Goal: Information Seeking & Learning: Find contact information

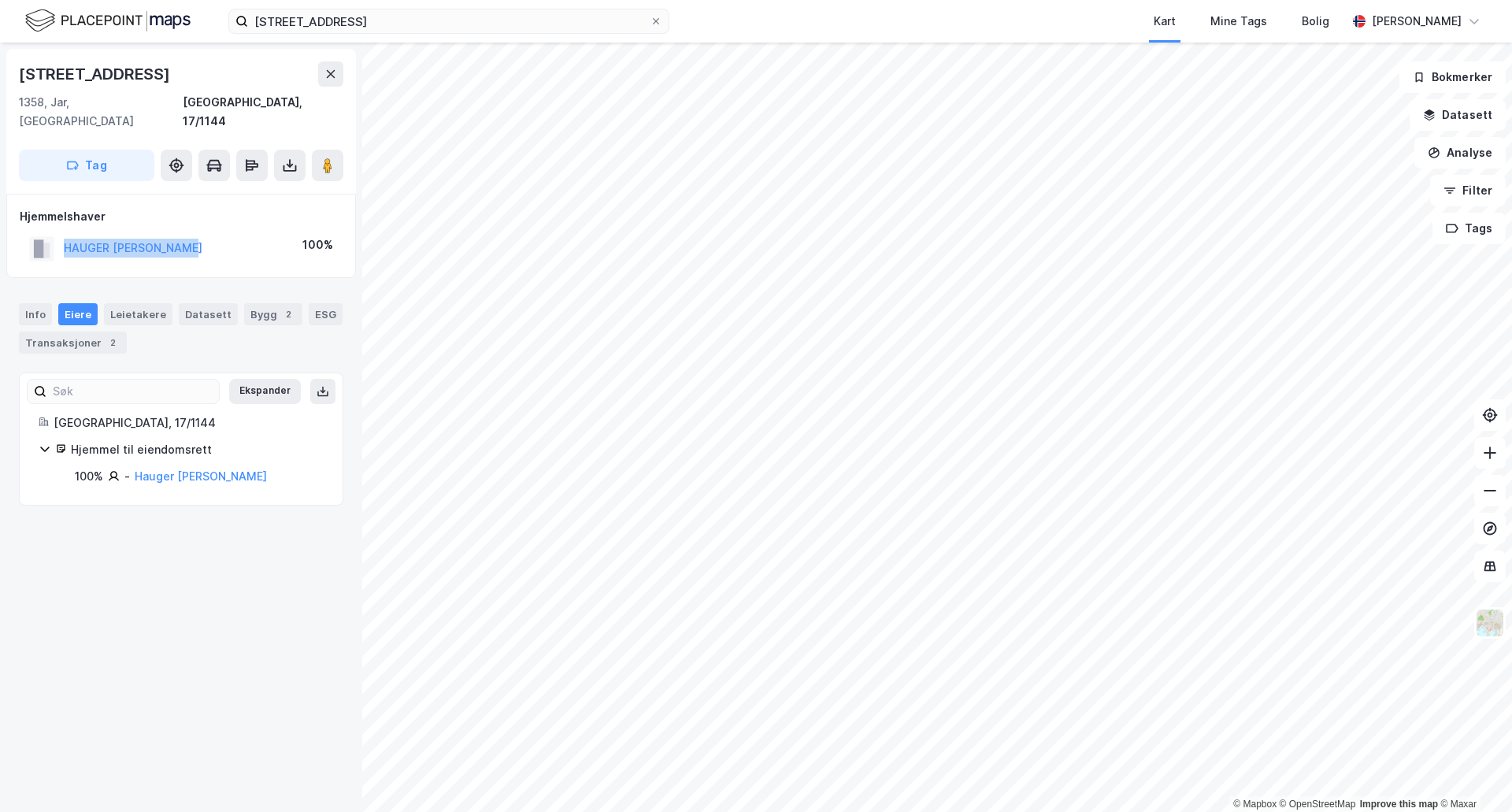
drag, startPoint x: 196, startPoint y: 228, endPoint x: 169, endPoint y: 269, distance: 49.1
click at [61, 233] on div "HAUGER [PERSON_NAME] 100%" at bounding box center [181, 249] width 323 height 33
copy button "HAUGER [PERSON_NAME]"
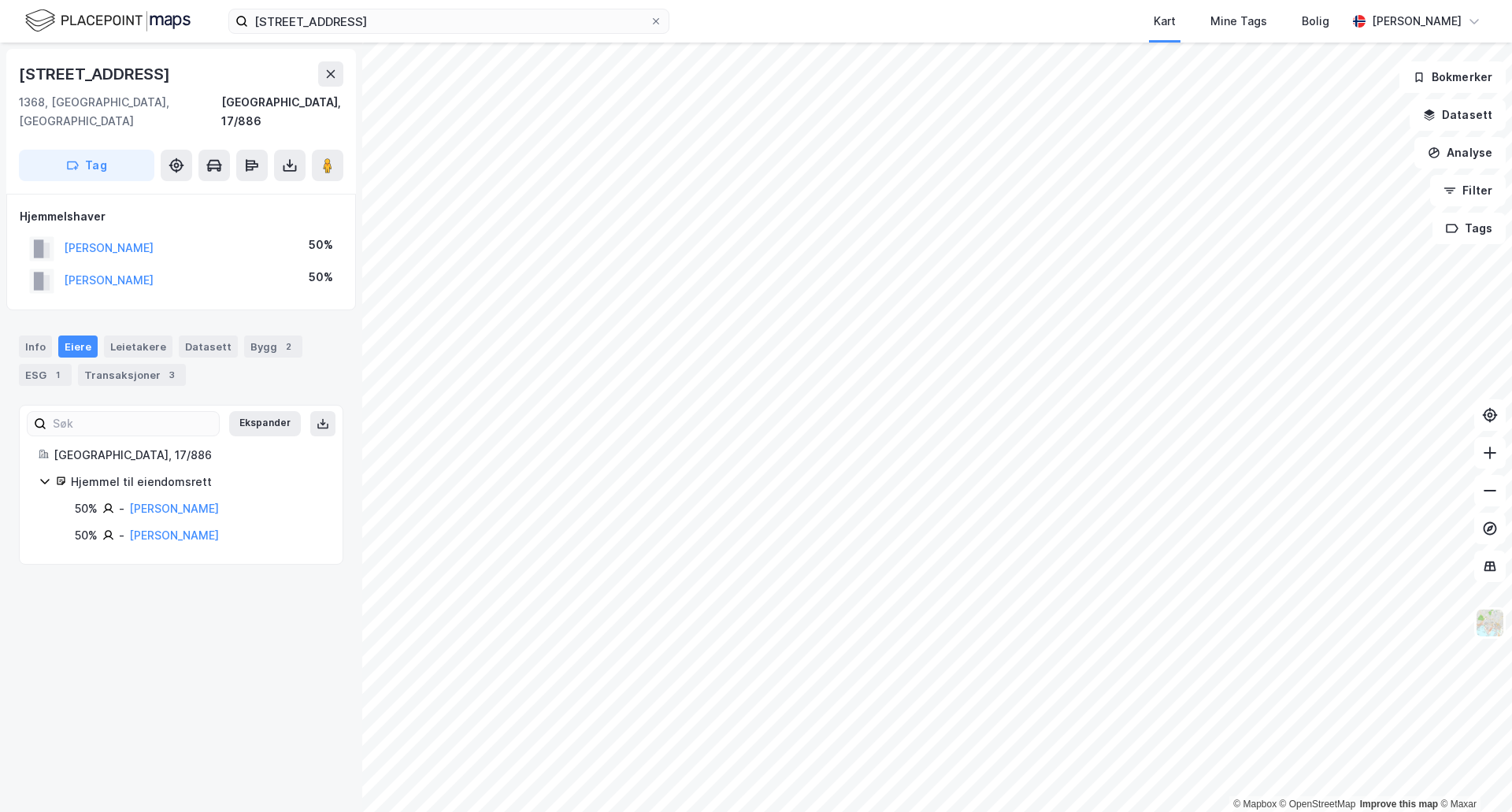
drag, startPoint x: 210, startPoint y: 263, endPoint x: 53, endPoint y: 259, distance: 157.1
click at [53, 264] on div "[PERSON_NAME] 50%" at bounding box center [181, 280] width 323 height 33
copy button "[PERSON_NAME]"
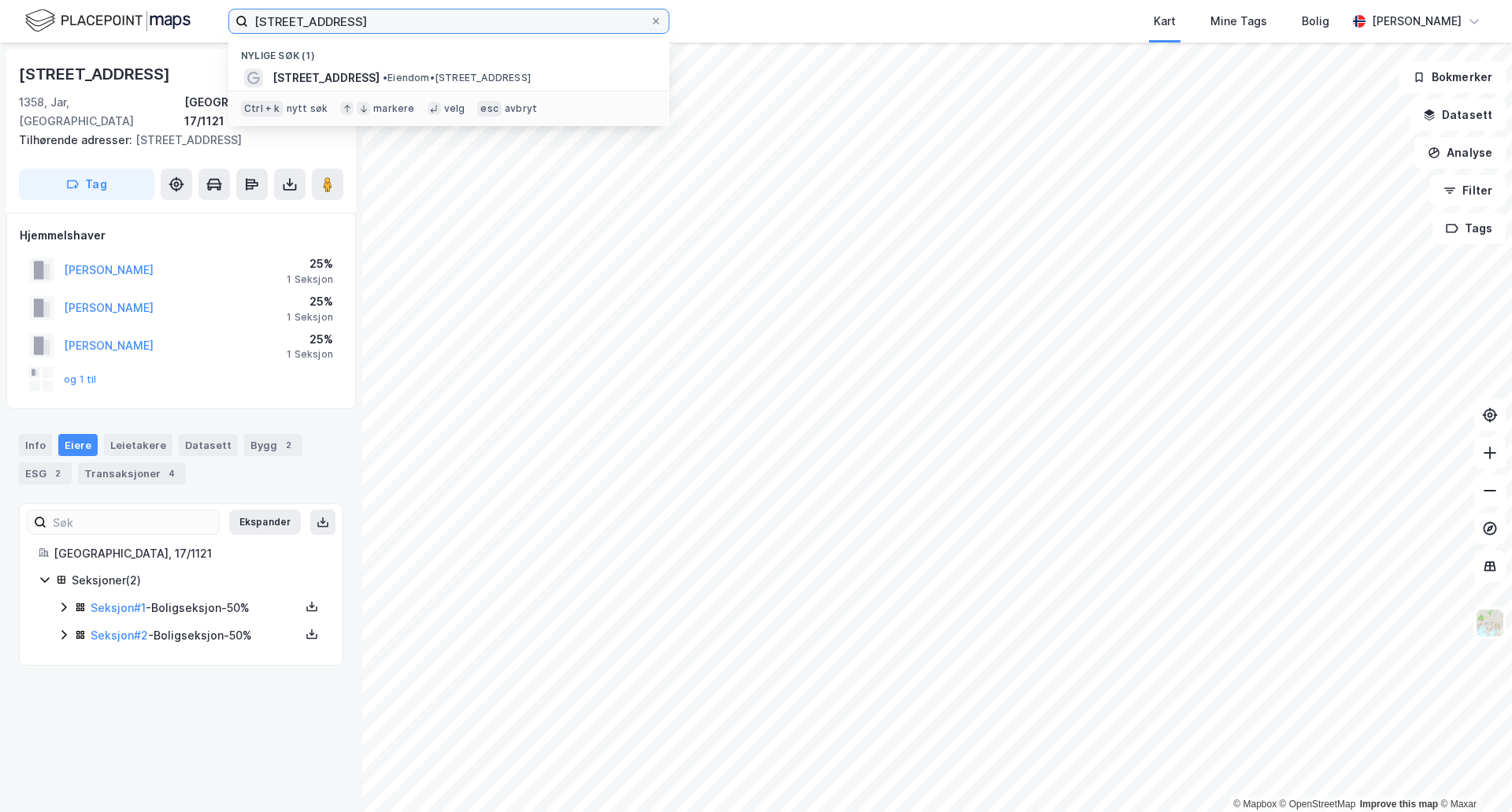
click at [470, 30] on input "[STREET_ADDRESS]" at bounding box center [448, 20] width 401 height 23
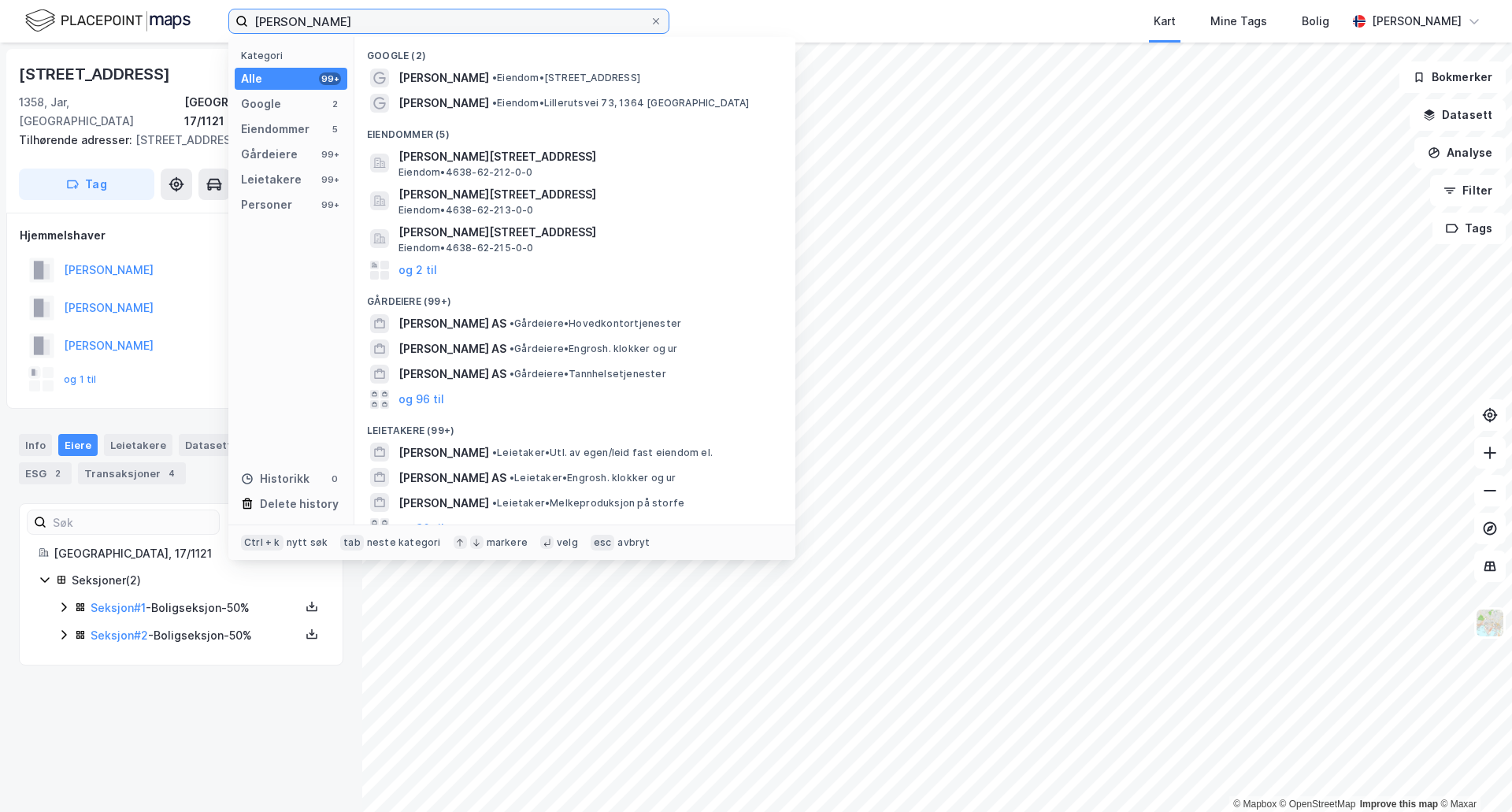
click at [289, 18] on input "[PERSON_NAME]" at bounding box center [448, 20] width 401 height 23
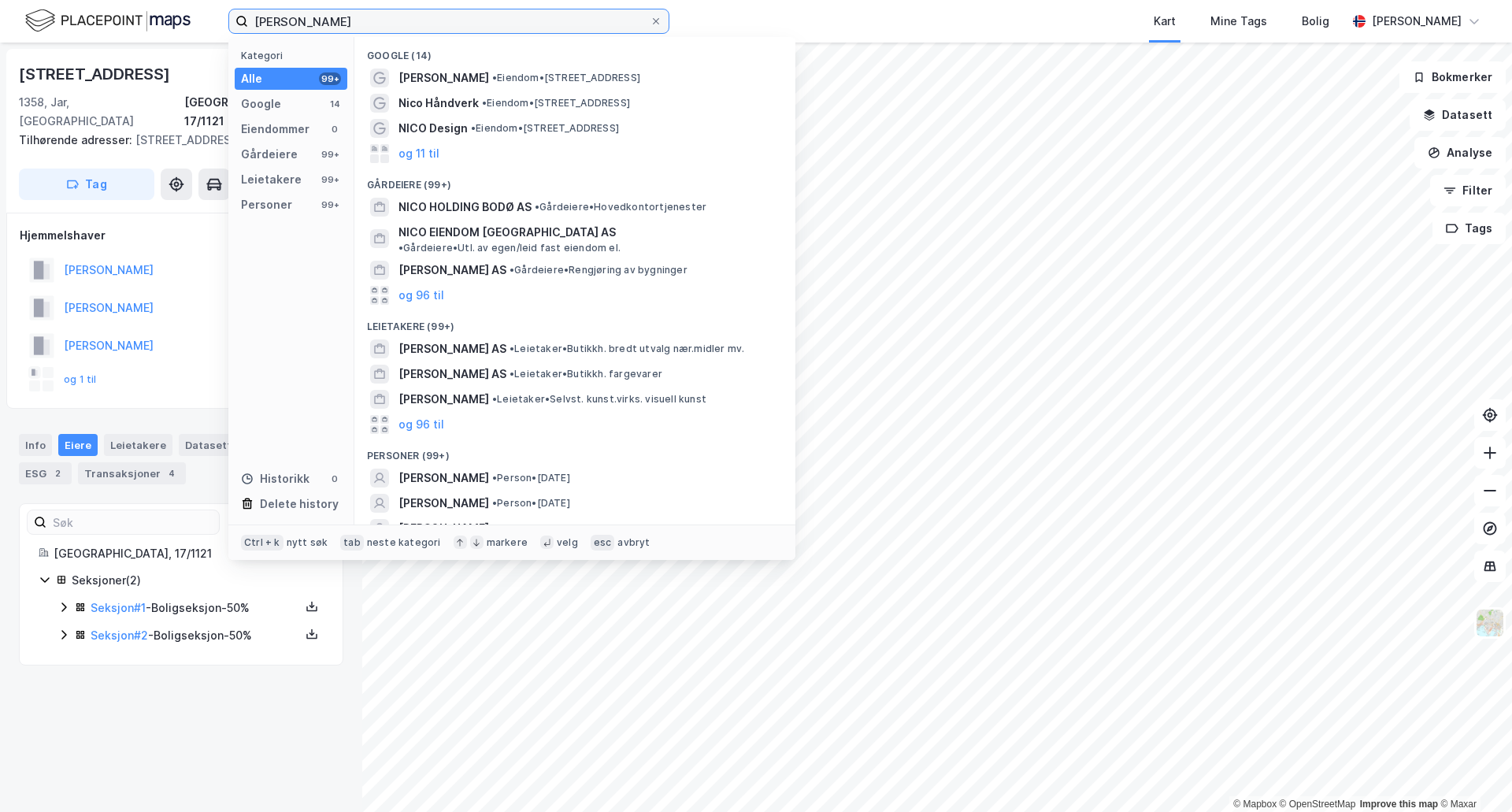
drag, startPoint x: 281, startPoint y: 22, endPoint x: 142, endPoint y: 17, distance: 139.1
click at [141, 18] on div "nico bodd Kategori Alle 99+ Google 14 Eiendommer 0 Gårdeiere 99+ Leietakere 99+…" at bounding box center [756, 21] width 1512 height 43
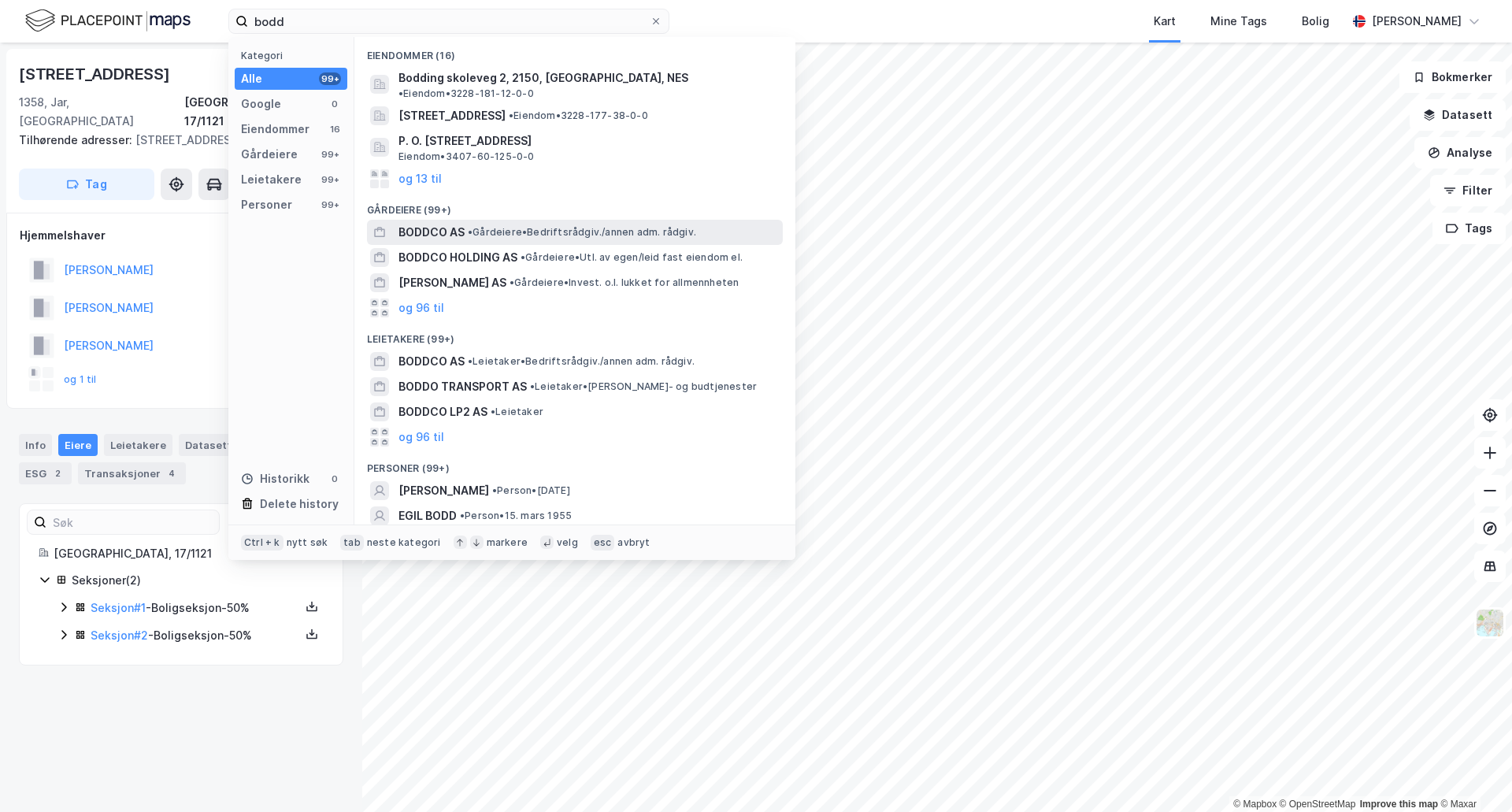
click at [527, 226] on span "• Gårdeiere • Bedriftsrådgiv./annen adm. rådgiv." at bounding box center [581, 233] width 228 height 13
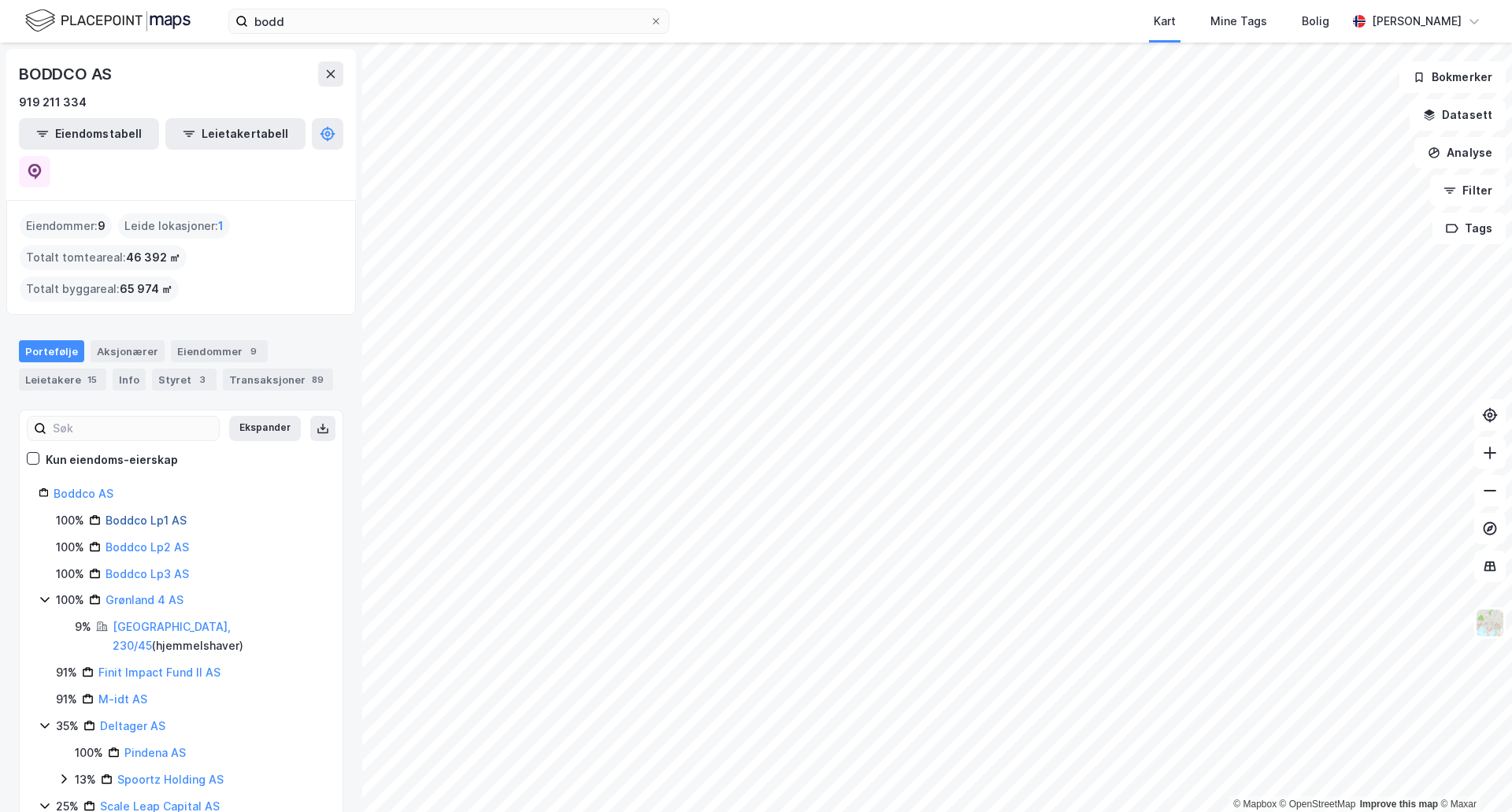
click at [125, 513] on link "Boddco Lp1 AS" at bounding box center [145, 520] width 81 height 13
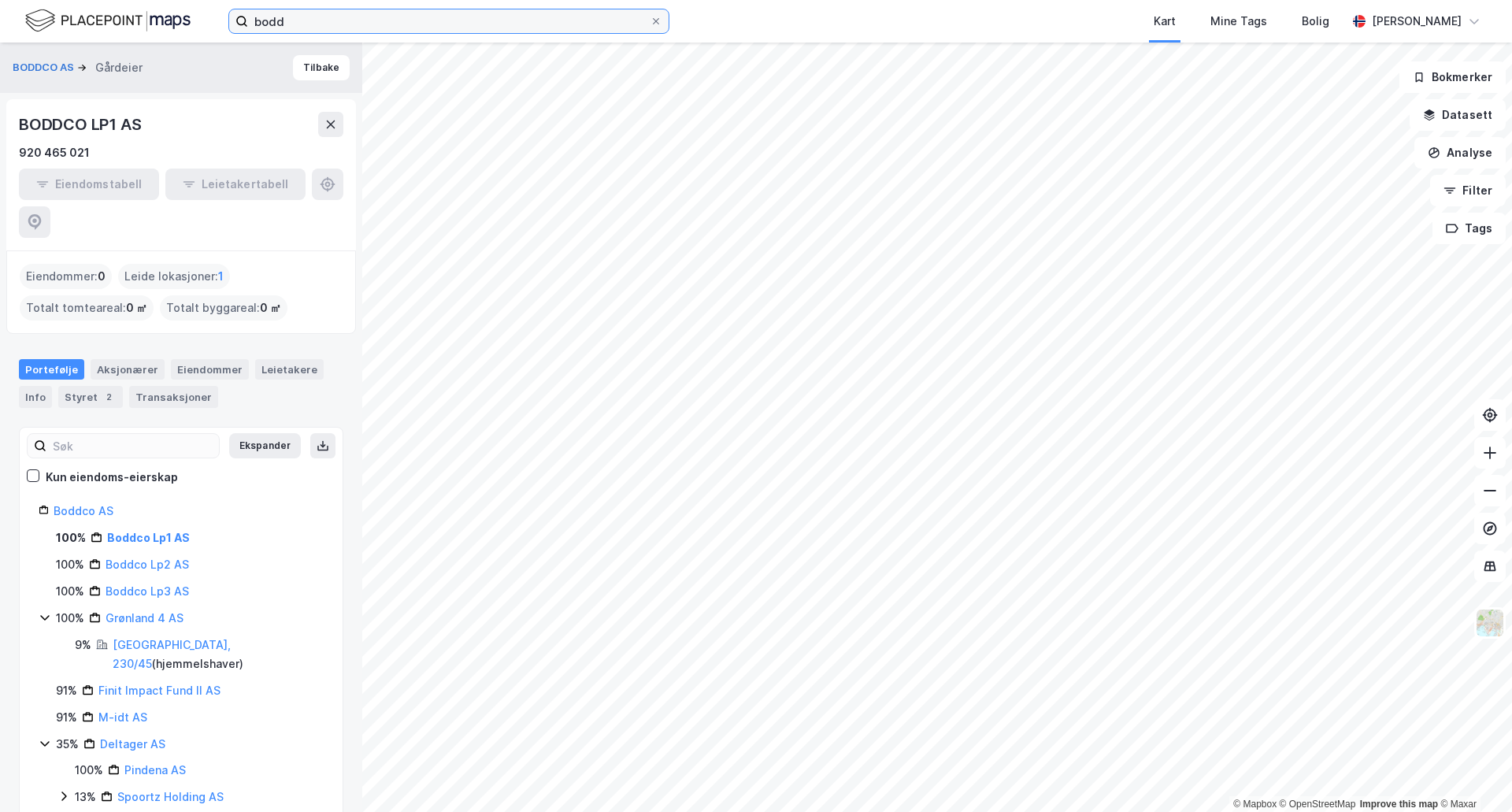
click at [335, 27] on input "bodd" at bounding box center [448, 20] width 401 height 23
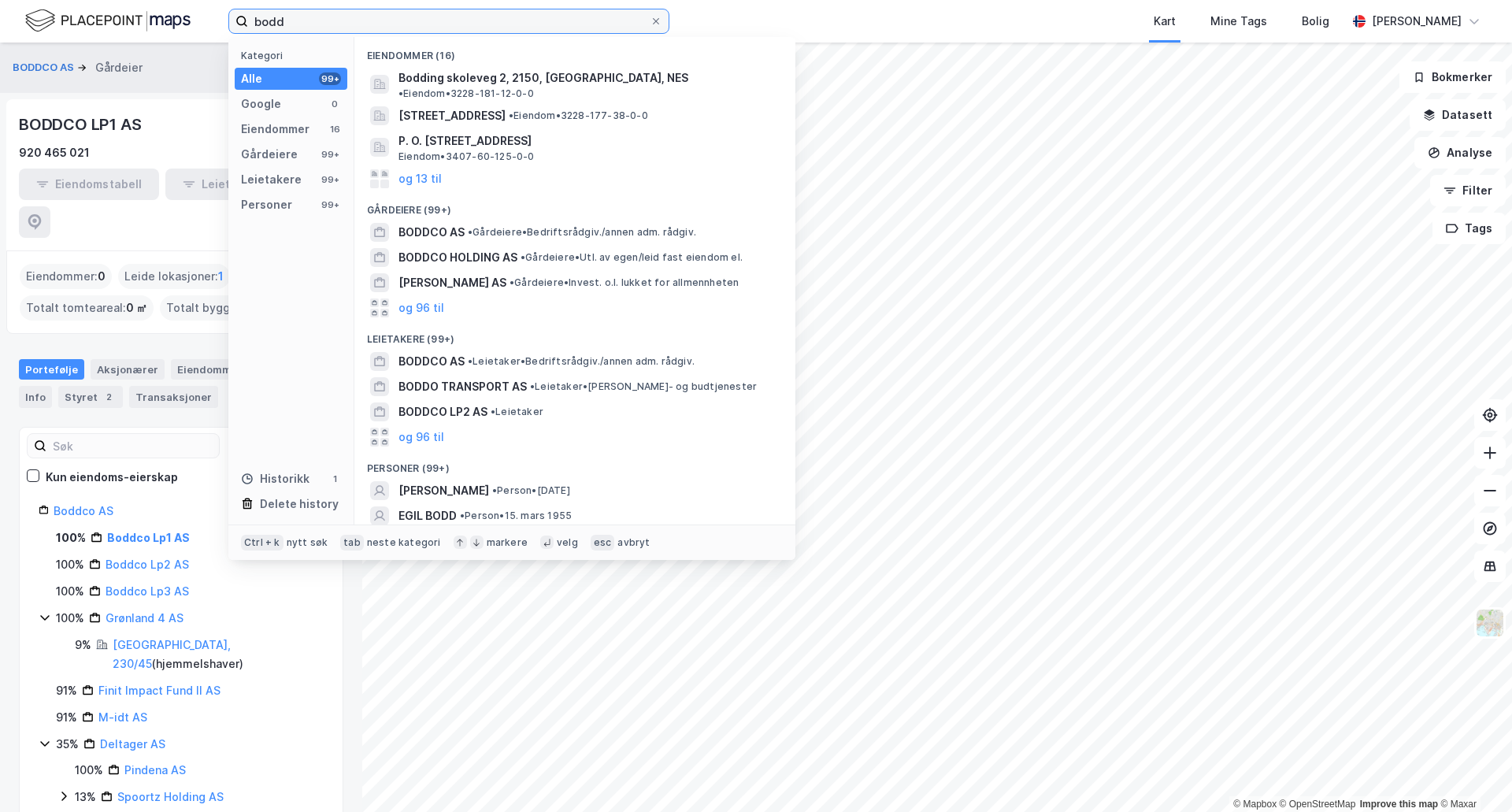
click at [338, 25] on input "bodd" at bounding box center [448, 20] width 401 height 23
paste input "[STREET_ADDRESS]"
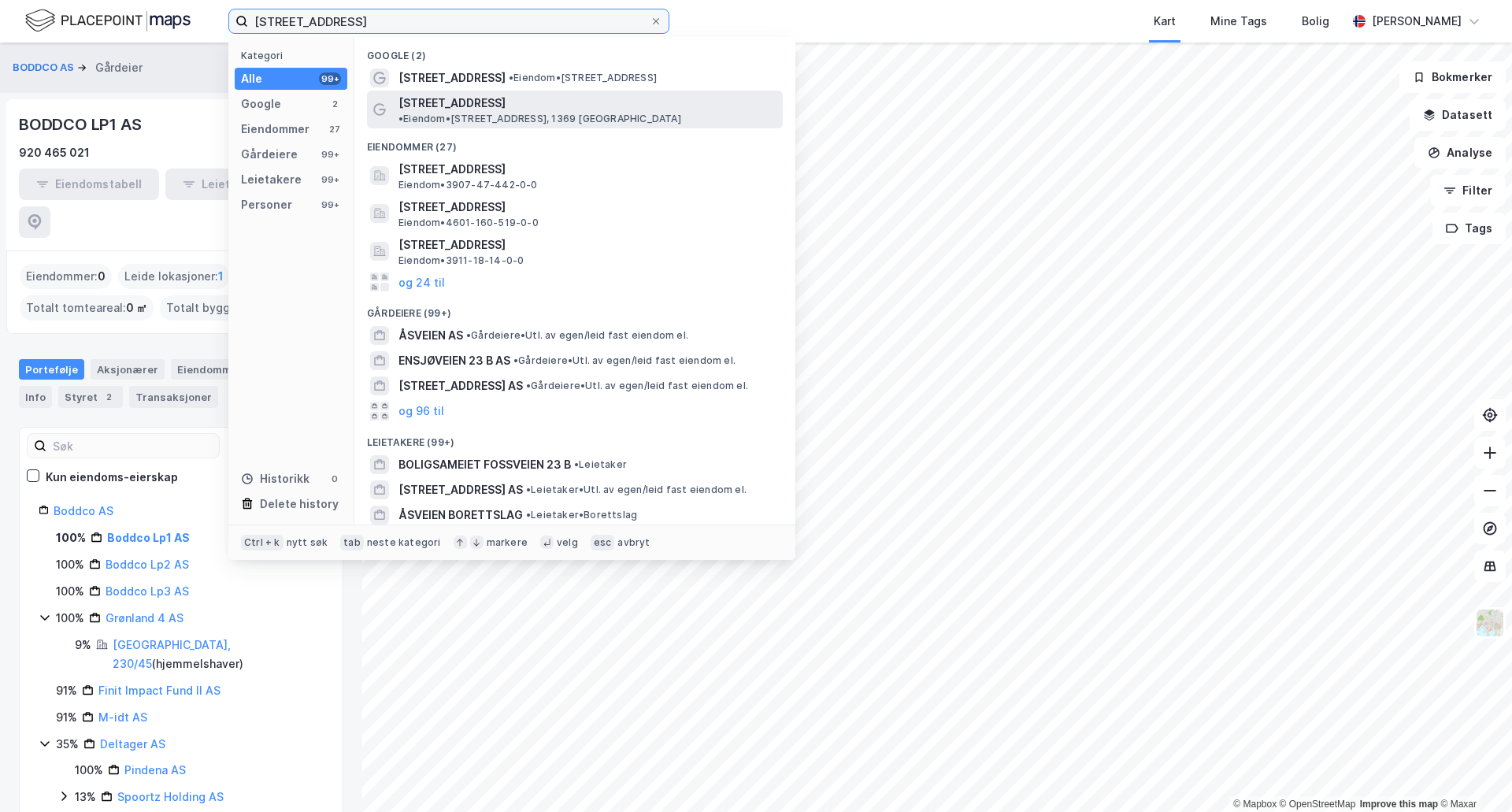
type input "[STREET_ADDRESS]"
click at [533, 113] on span "• Eiendom • [STREET_ADDRESS], 1369 [GEOGRAPHIC_DATA]" at bounding box center [540, 119] width 283 height 13
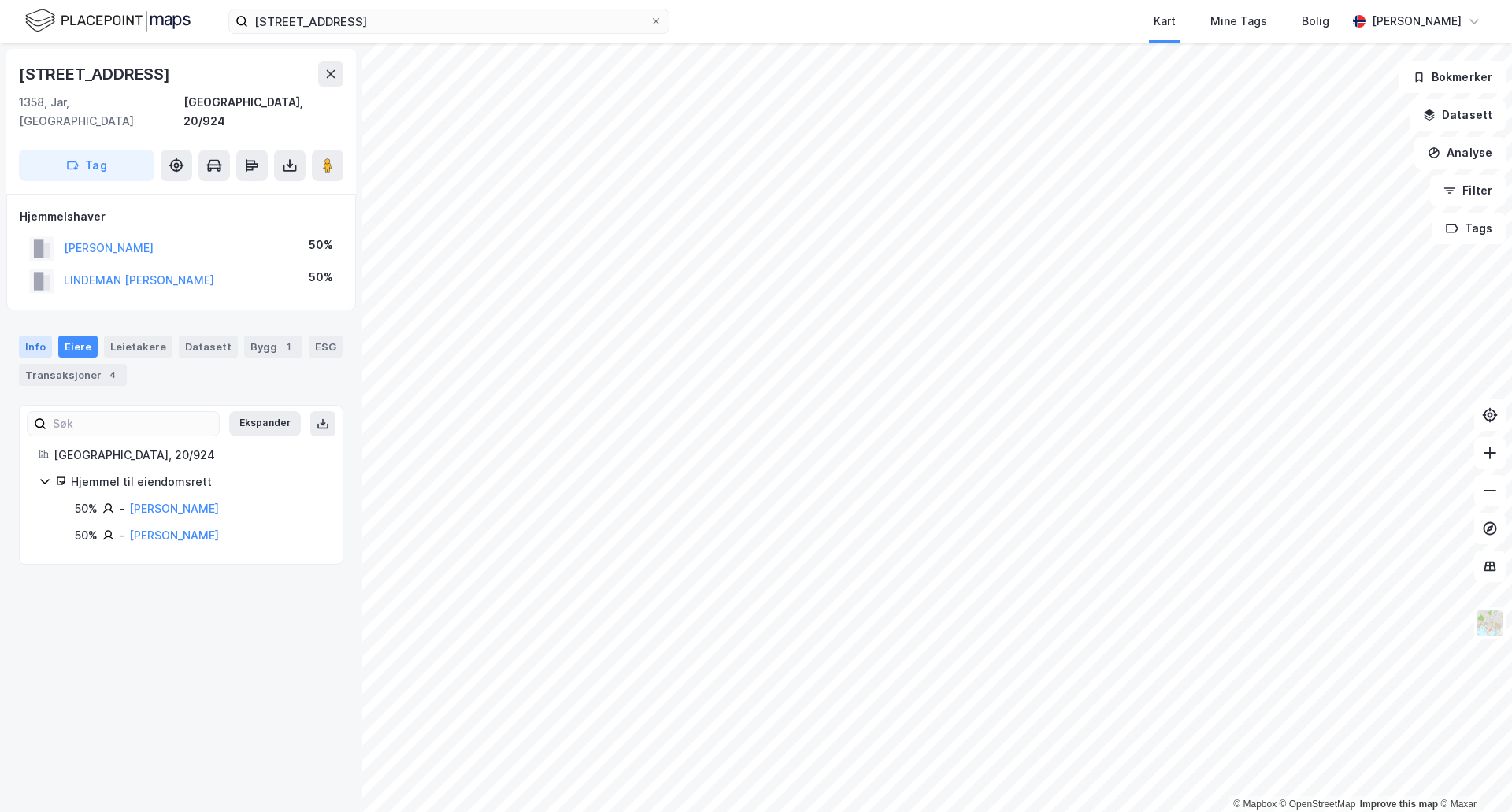
click at [47, 335] on div "Info" at bounding box center [35, 346] width 34 height 22
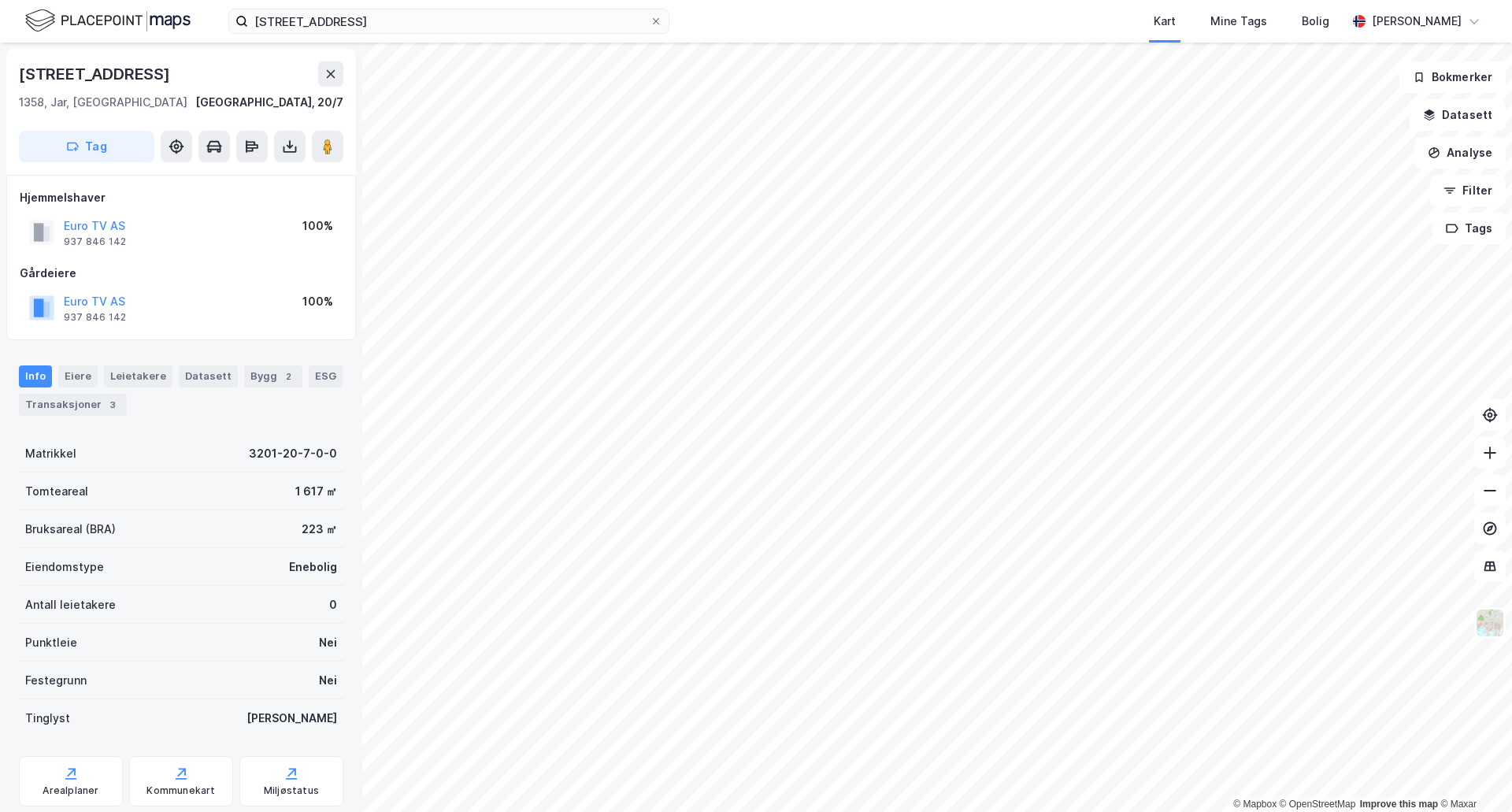
scroll to position [3, 0]
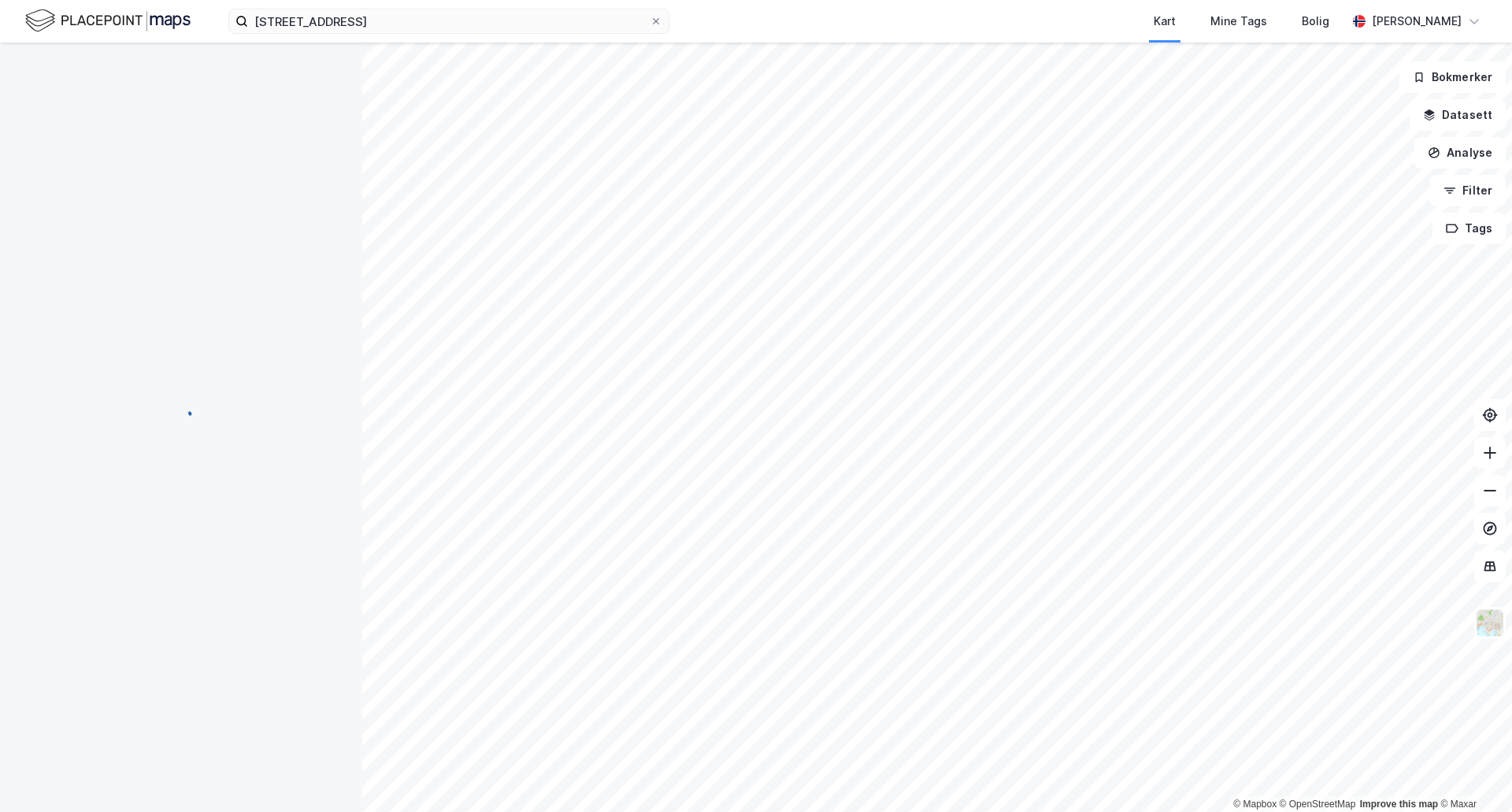
scroll to position [3, 0]
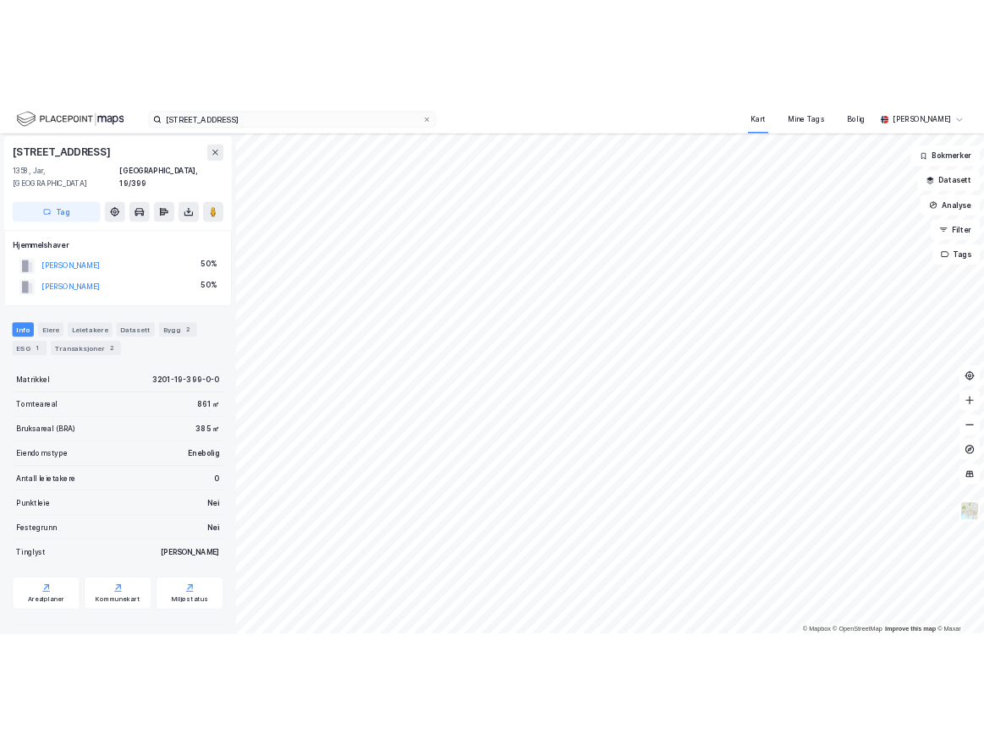
scroll to position [3, 0]
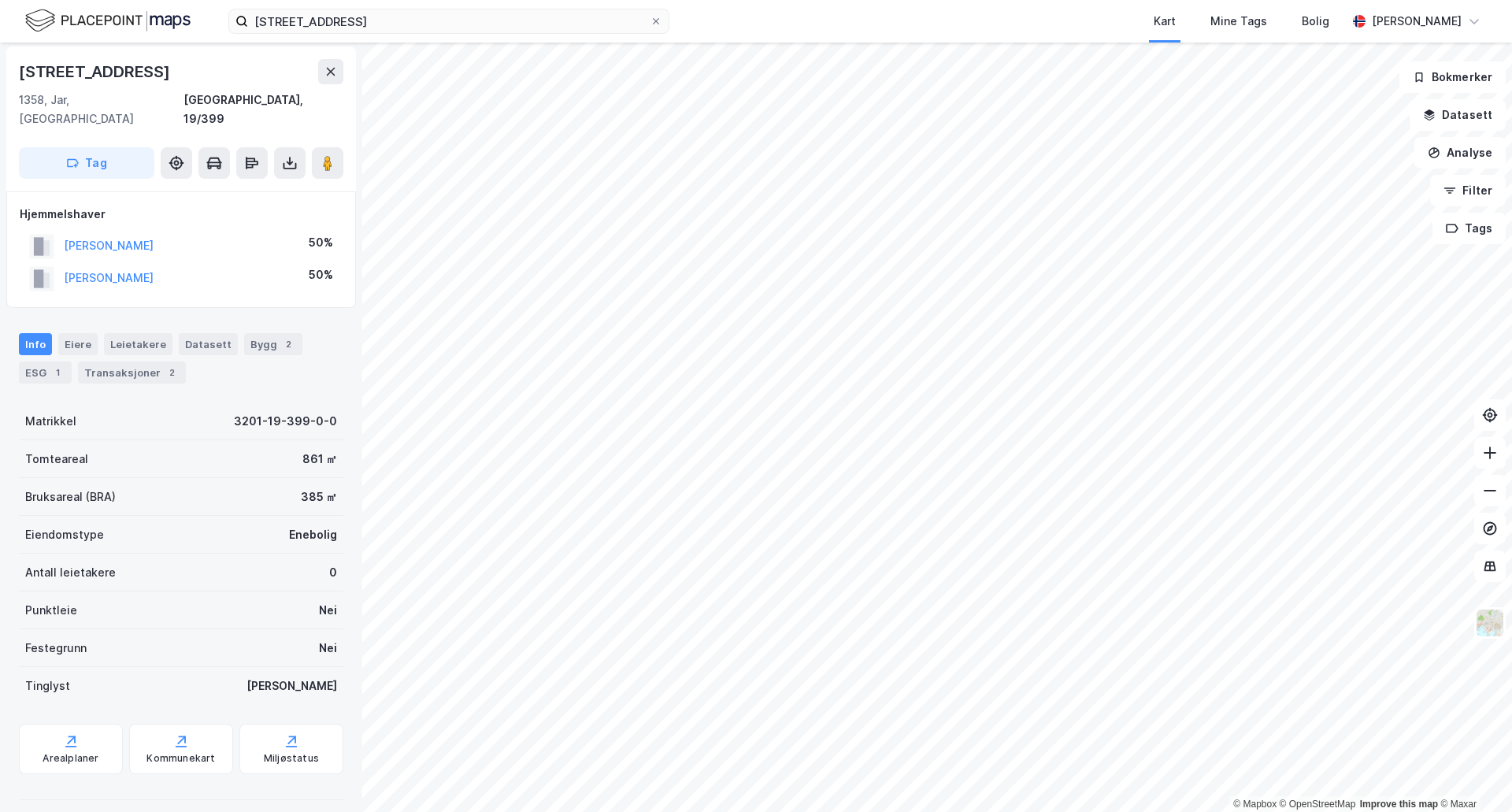
drag, startPoint x: 187, startPoint y: 227, endPoint x: 55, endPoint y: 233, distance: 132.1
click at [55, 233] on div "[PERSON_NAME] 50%" at bounding box center [181, 246] width 323 height 33
copy button "[PERSON_NAME]"
